Goal: Entertainment & Leisure: Browse casually

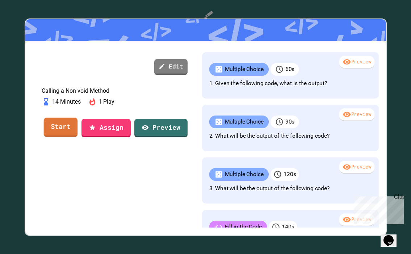
click at [59, 137] on link "Start" at bounding box center [60, 128] width 34 height 20
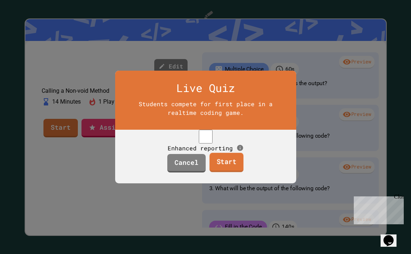
click at [226, 172] on link "Start" at bounding box center [227, 163] width 34 height 20
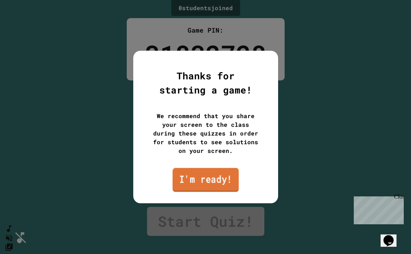
click at [199, 183] on link "I'm ready!" at bounding box center [205, 180] width 66 height 24
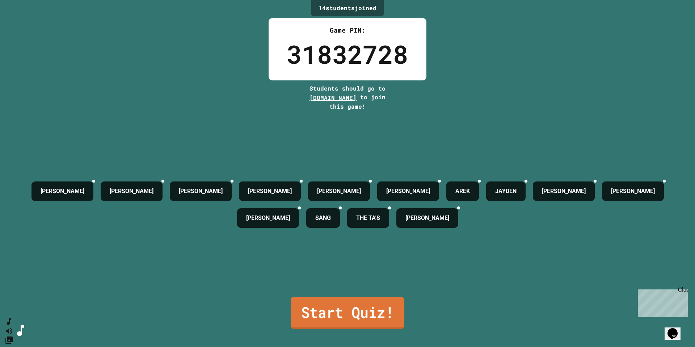
click at [339, 254] on link "Start Quiz!" at bounding box center [348, 313] width 114 height 32
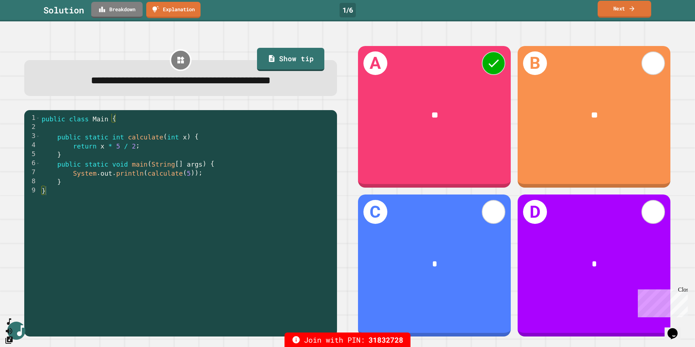
click at [411, 13] on link "Next" at bounding box center [625, 9] width 54 height 17
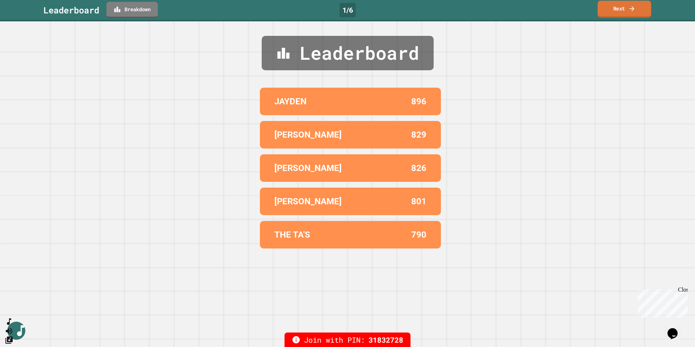
click at [411, 13] on link "Next" at bounding box center [625, 9] width 54 height 17
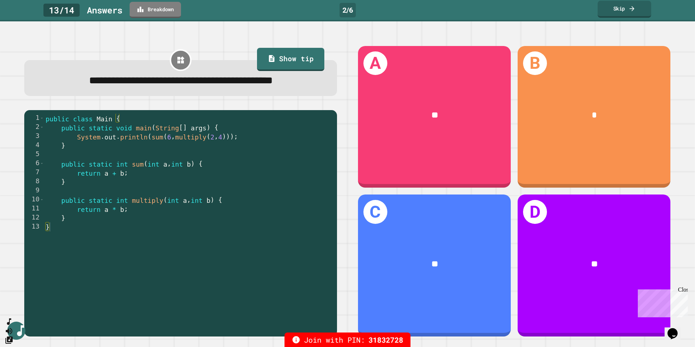
click at [411, 12] on link "Skip" at bounding box center [625, 9] width 54 height 17
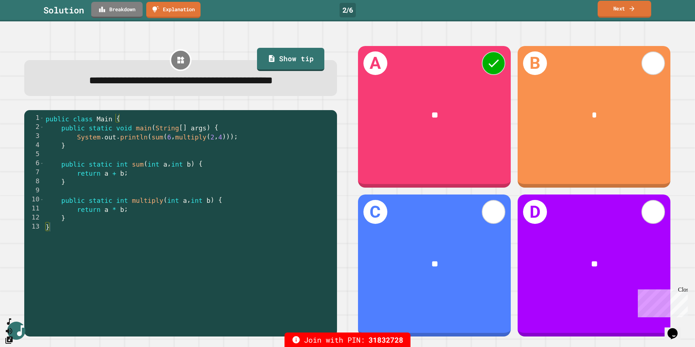
click at [411, 12] on link "Next" at bounding box center [625, 9] width 54 height 17
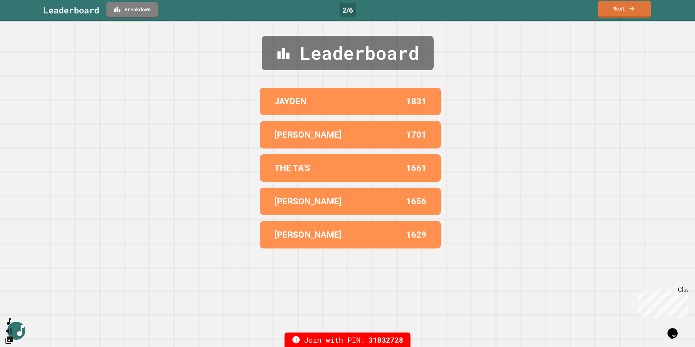
click at [411, 14] on link "Next" at bounding box center [625, 9] width 54 height 17
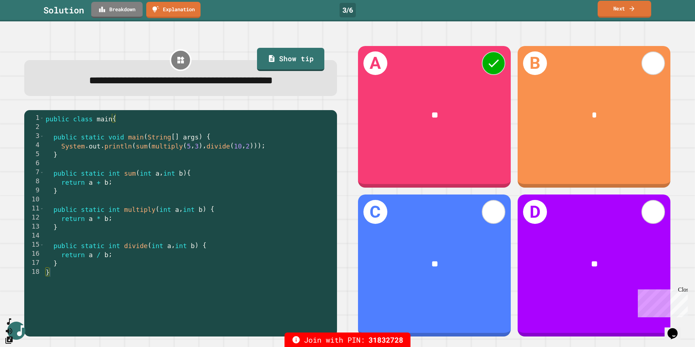
click at [411, 14] on link "Next" at bounding box center [625, 9] width 54 height 17
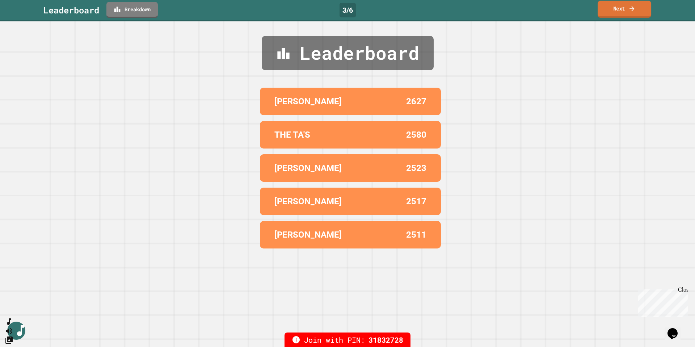
click at [411, 14] on link "Next" at bounding box center [625, 9] width 54 height 17
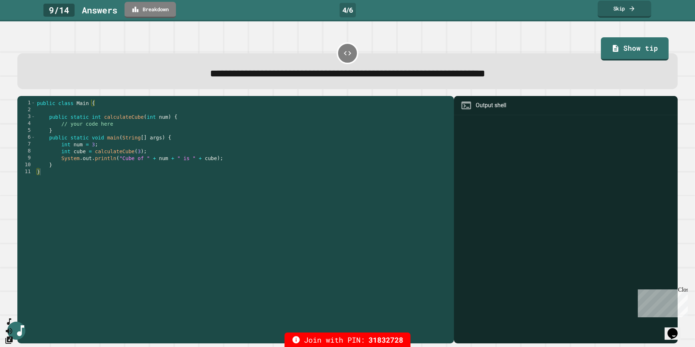
click at [411, 9] on icon at bounding box center [632, 9] width 7 height 8
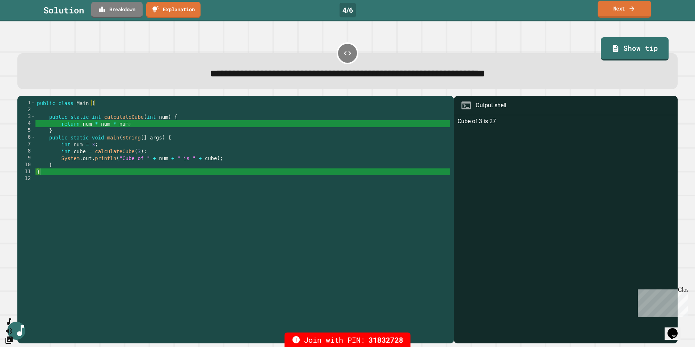
click at [411, 13] on link "Next" at bounding box center [625, 9] width 54 height 17
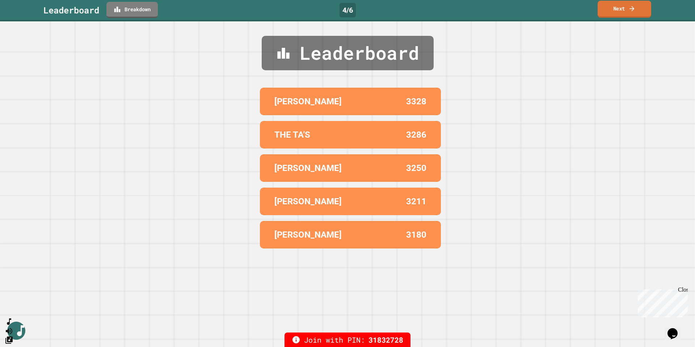
click at [411, 13] on link "Next" at bounding box center [625, 9] width 54 height 17
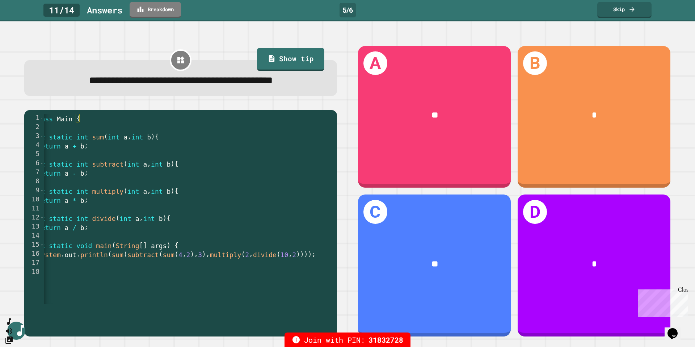
scroll to position [0, 42]
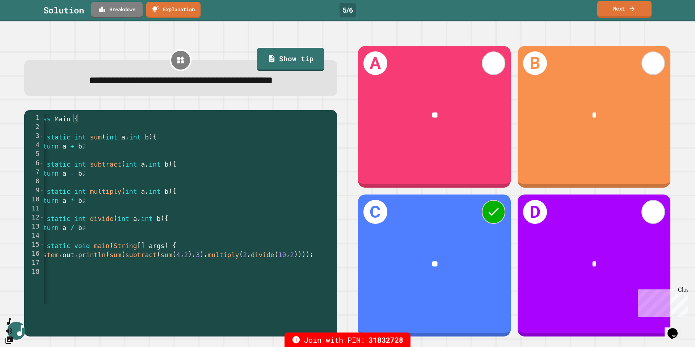
click at [411, 11] on link "Next" at bounding box center [625, 9] width 54 height 17
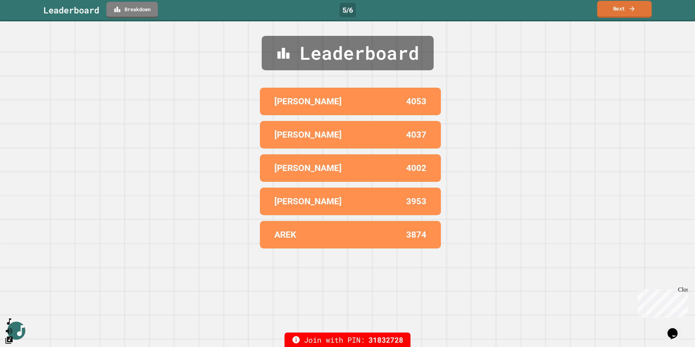
click at [411, 13] on link "Next" at bounding box center [625, 9] width 55 height 17
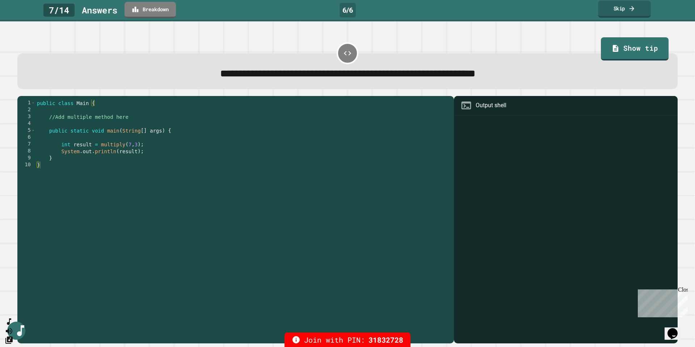
click at [411, 11] on link "Skip" at bounding box center [624, 9] width 53 height 17
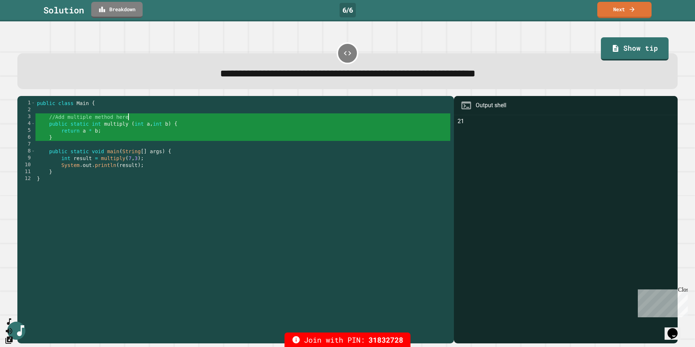
click at [127, 117] on div "public class Main { //Add multiple method here public static int multiply ( int…" at bounding box center [242, 224] width 415 height 248
drag, startPoint x: 135, startPoint y: 118, endPoint x: 64, endPoint y: 120, distance: 70.7
click at [64, 120] on div "public class Main { //Add multiple method here public static int multiply ( int…" at bounding box center [242, 224] width 415 height 248
click at [411, 10] on icon at bounding box center [632, 9] width 7 height 8
